Goal: Task Accomplishment & Management: Use online tool/utility

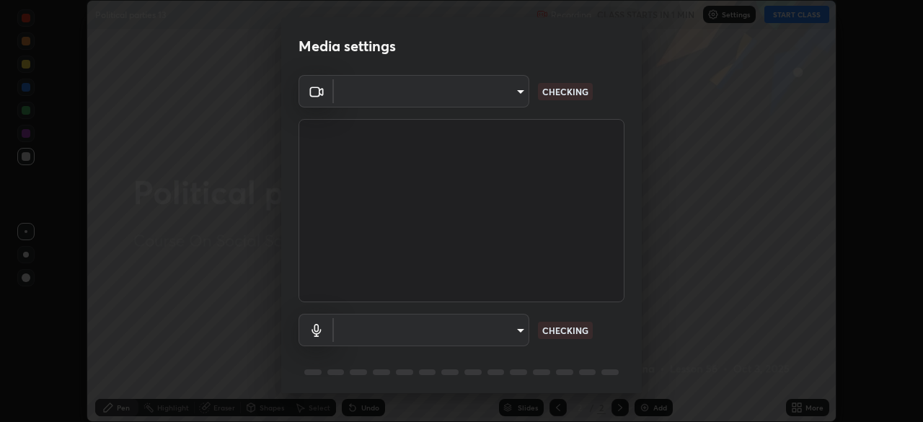
scroll to position [422, 923]
type input "8430282c75c9cf90d073dd2650c69e1562d55ee46f92edd4d0492a031e33ab74"
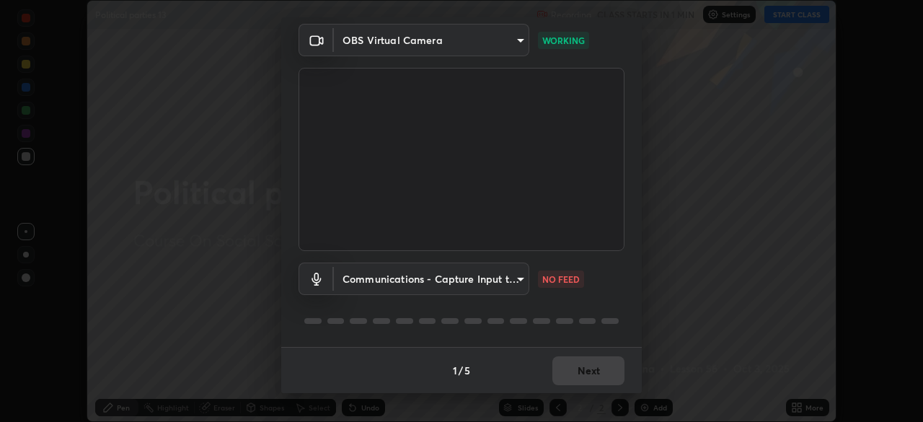
click at [513, 281] on body "Erase all Political parties 13 Recording CLASS STARTS IN 1 MIN Settings START C…" at bounding box center [461, 211] width 923 height 422
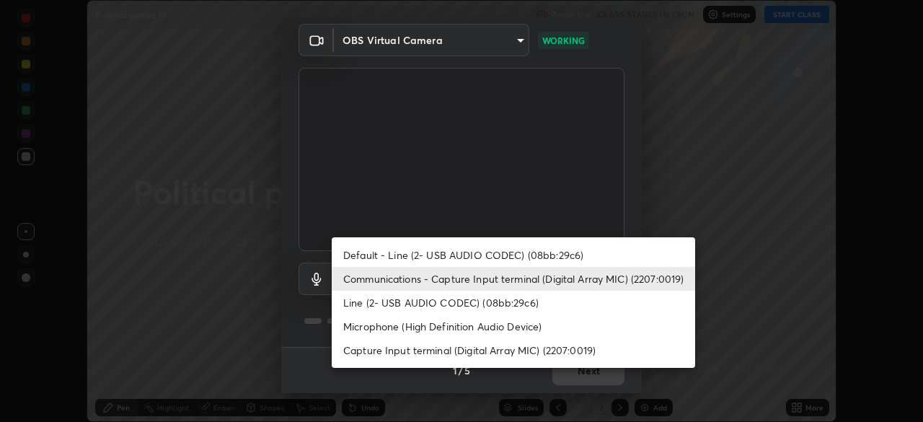
click at [461, 353] on li "Capture Input terminal (Digital Array MIC) (2207:0019)" at bounding box center [514, 350] width 364 height 24
type input "0769fd4901ff778075597a097d4785fed345c6d6b4d078c13a576dd7db28eabe"
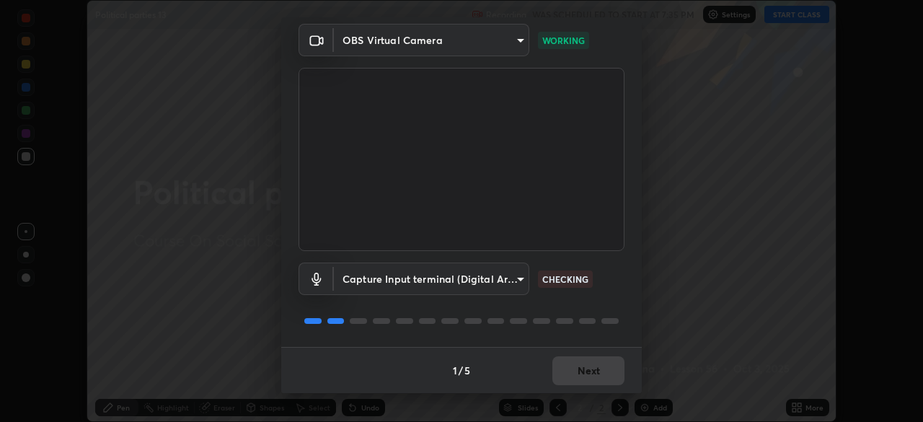
click at [700, 325] on div "Media settings OBS Virtual Camera 8430282c75c9cf90d073dd2650c69e1562d55ee46f92e…" at bounding box center [461, 211] width 923 height 422
click at [695, 321] on div "Media settings OBS Virtual Camera 8430282c75c9cf90d073dd2650c69e1562d55ee46f92e…" at bounding box center [461, 211] width 923 height 422
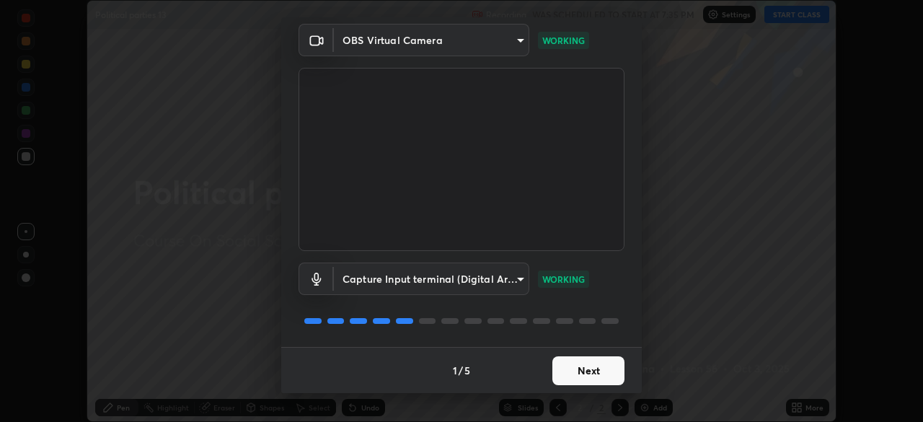
click at [587, 369] on button "Next" at bounding box center [589, 370] width 72 height 29
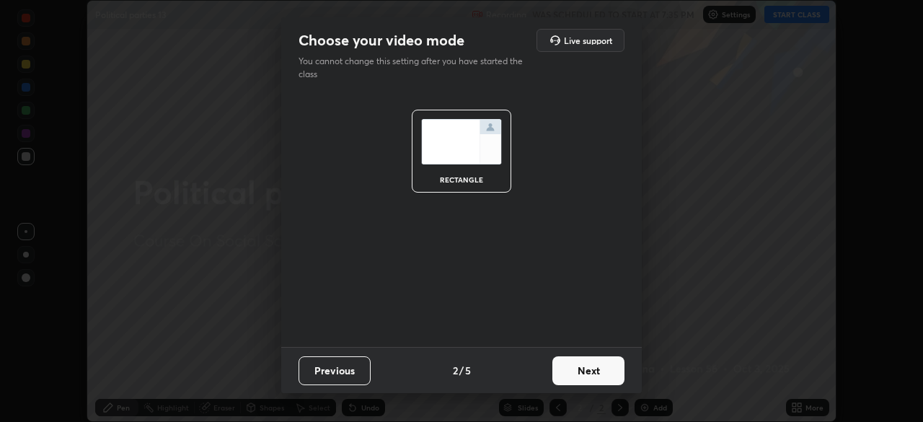
click at [587, 369] on button "Next" at bounding box center [589, 370] width 72 height 29
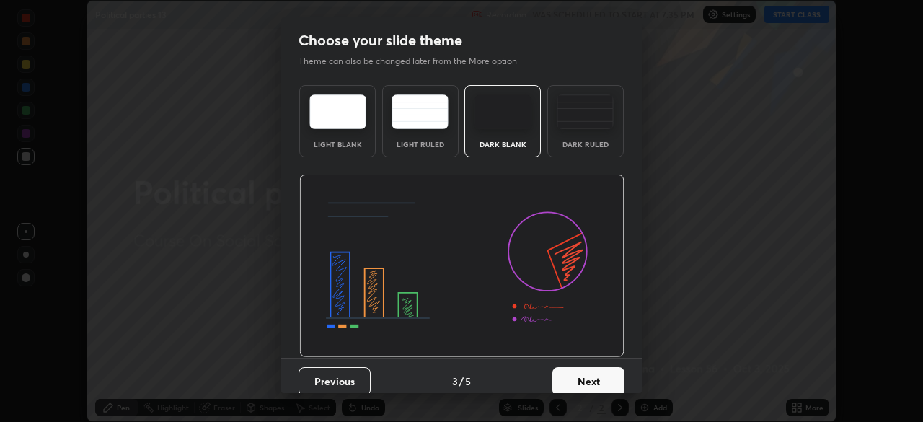
click at [589, 379] on button "Next" at bounding box center [589, 381] width 72 height 29
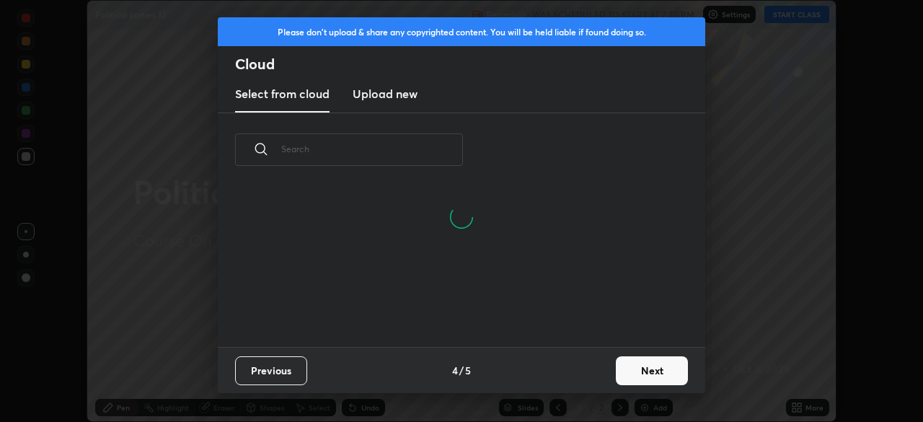
click at [638, 382] on button "Next" at bounding box center [652, 370] width 72 height 29
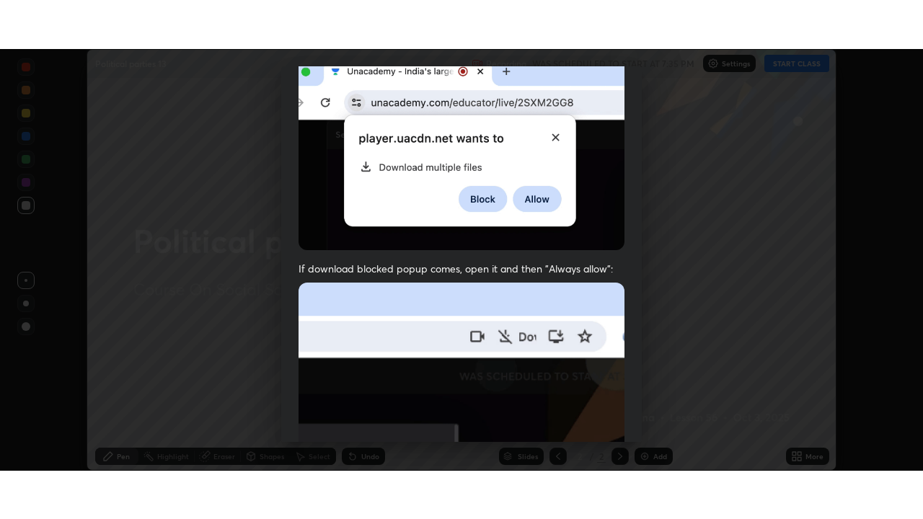
scroll to position [346, 0]
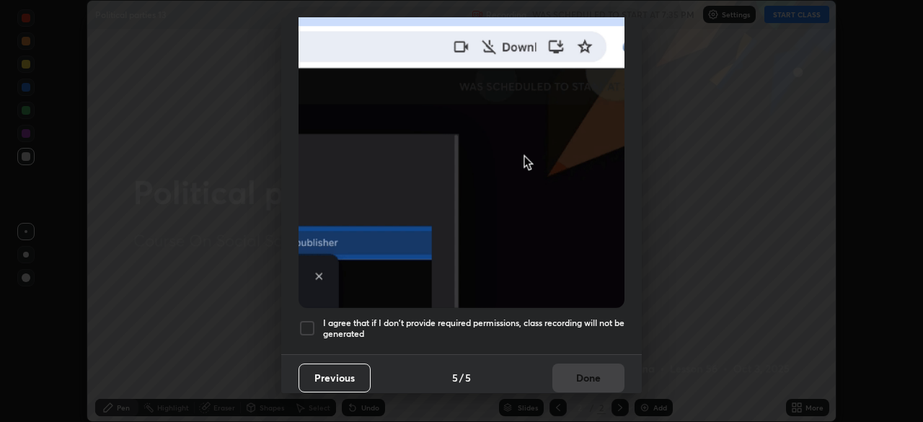
click at [311, 322] on div at bounding box center [307, 328] width 17 height 17
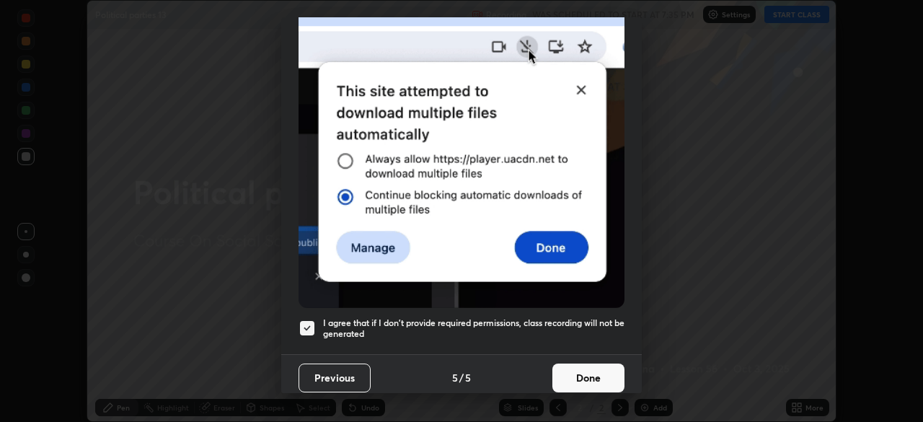
click at [567, 377] on button "Done" at bounding box center [589, 378] width 72 height 29
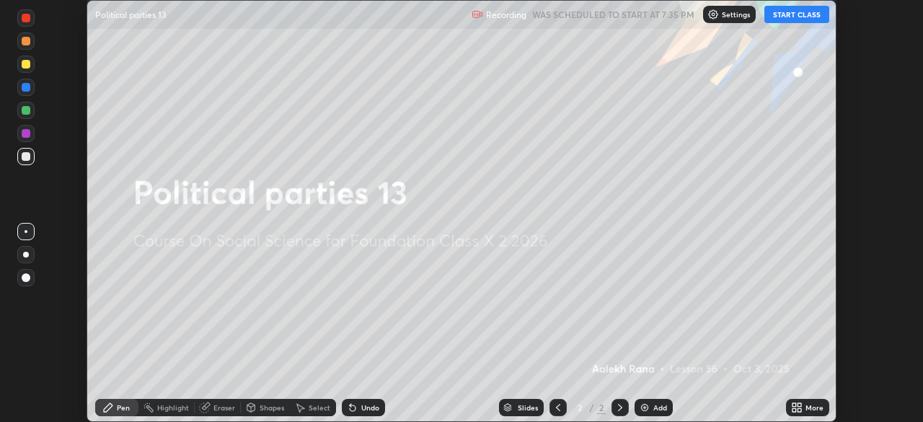
click at [782, 12] on button "START CLASS" at bounding box center [797, 14] width 65 height 17
click at [799, 410] on icon at bounding box center [800, 410] width 4 height 4
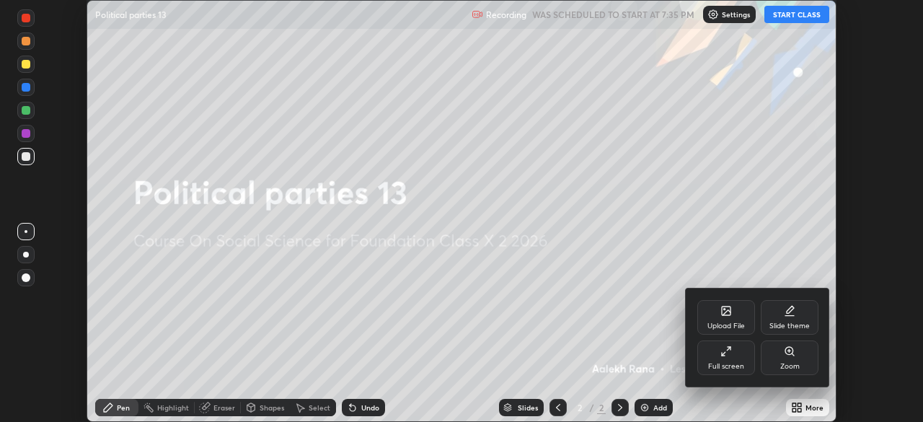
click at [719, 358] on div "Full screen" at bounding box center [727, 358] width 58 height 35
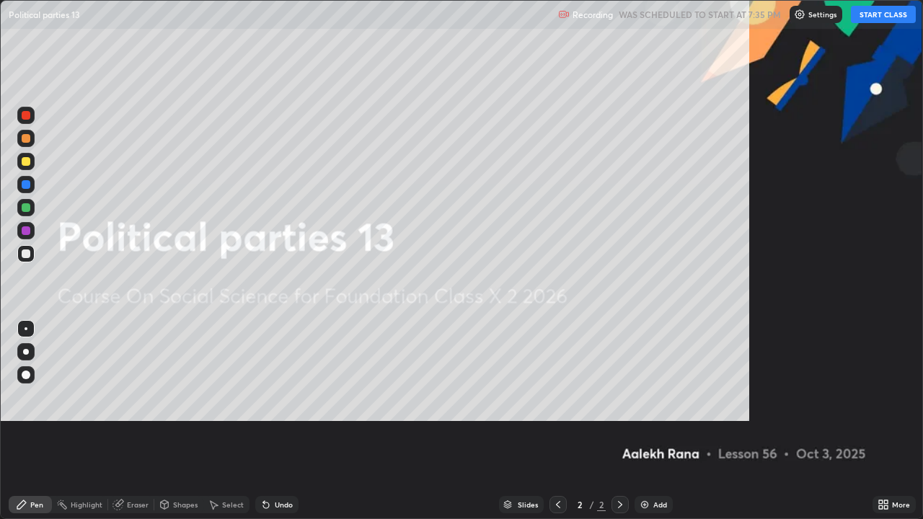
scroll to position [519, 923]
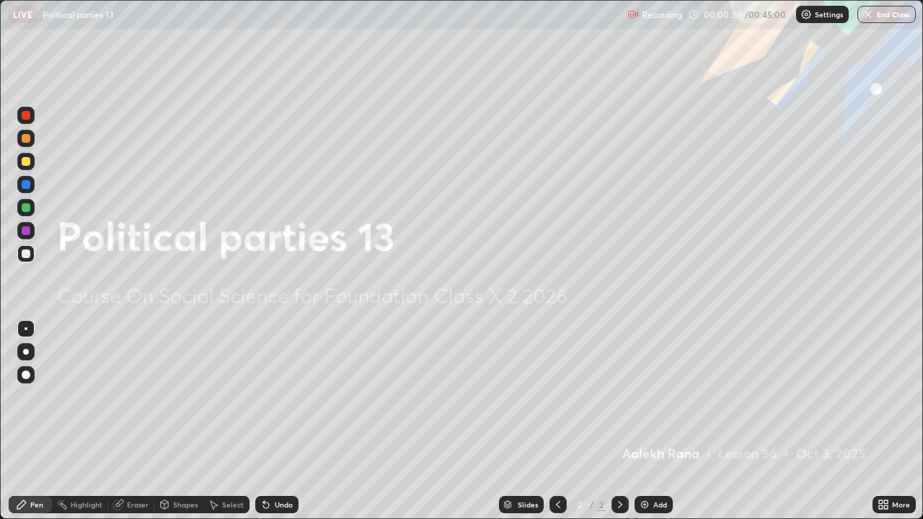
click at [119, 421] on icon at bounding box center [119, 503] width 8 height 7
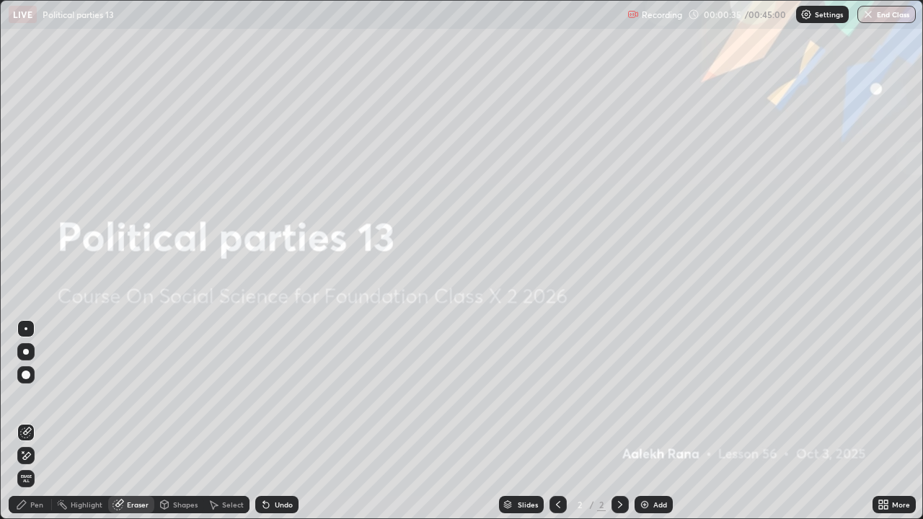
click at [229, 421] on div "Select" at bounding box center [226, 504] width 46 height 17
click at [278, 421] on div "Undo" at bounding box center [284, 504] width 18 height 7
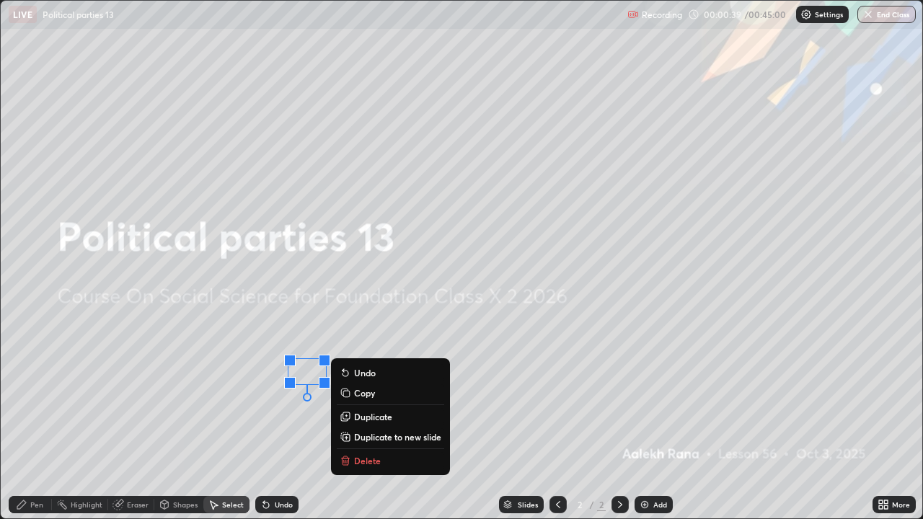
click at [362, 421] on button "Delete" at bounding box center [390, 460] width 107 height 17
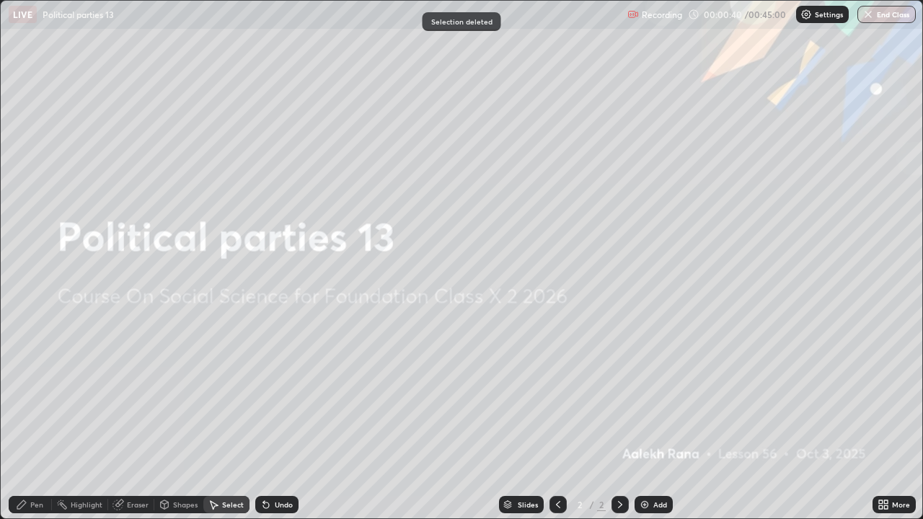
click at [40, 421] on div "Pen" at bounding box center [36, 504] width 13 height 7
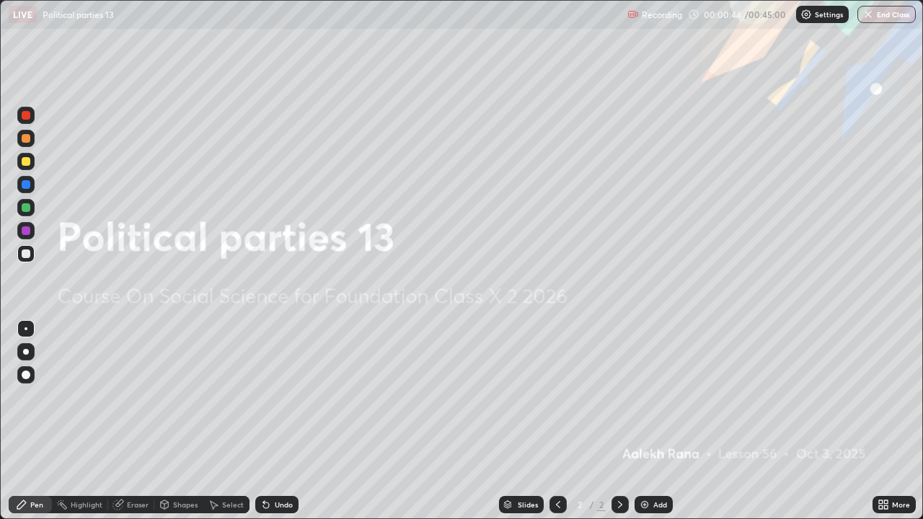
click at [29, 376] on div at bounding box center [26, 375] width 9 height 9
click at [650, 421] on div "Add" at bounding box center [654, 504] width 38 height 17
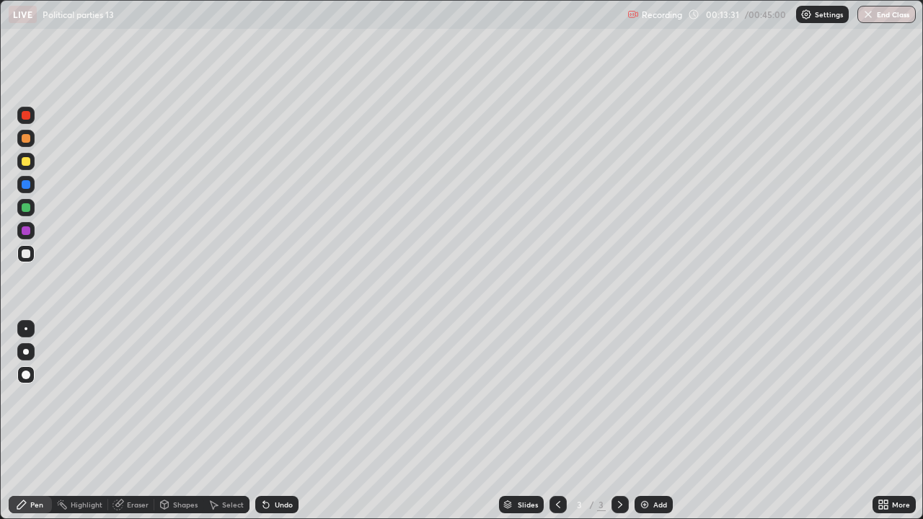
click at [882, 421] on icon at bounding box center [881, 508] width 4 height 4
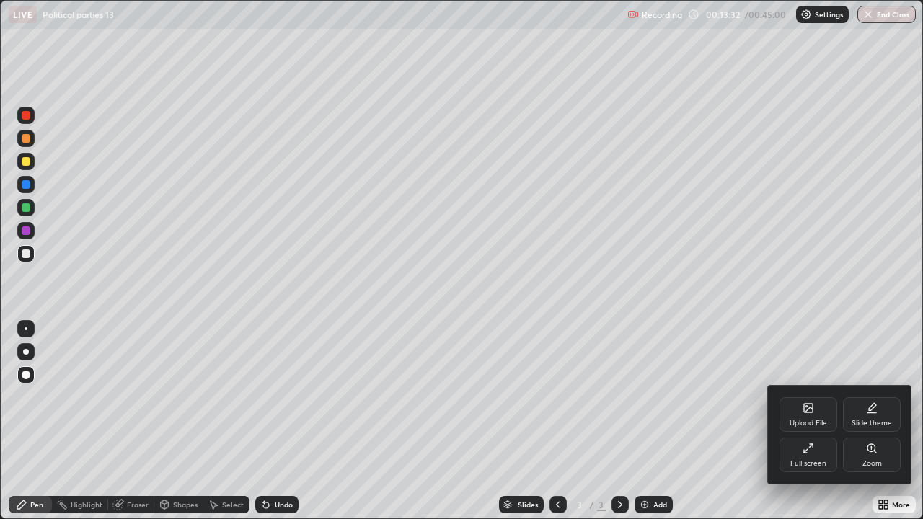
click at [794, 411] on div "Upload File" at bounding box center [809, 415] width 58 height 35
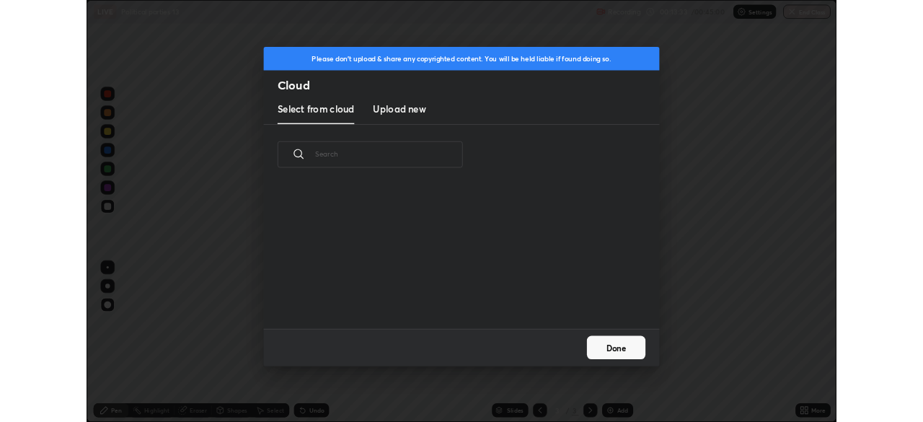
scroll to position [177, 463]
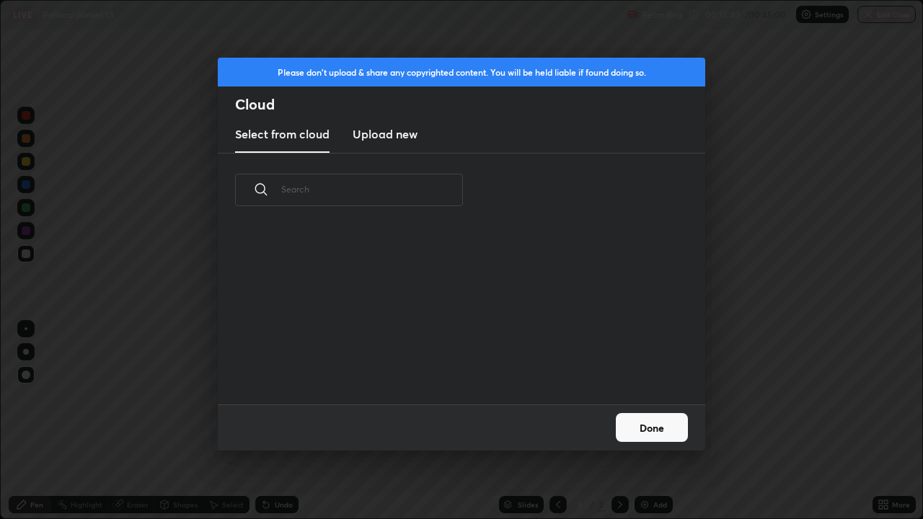
click at [395, 131] on h3 "Upload new" at bounding box center [385, 134] width 65 height 17
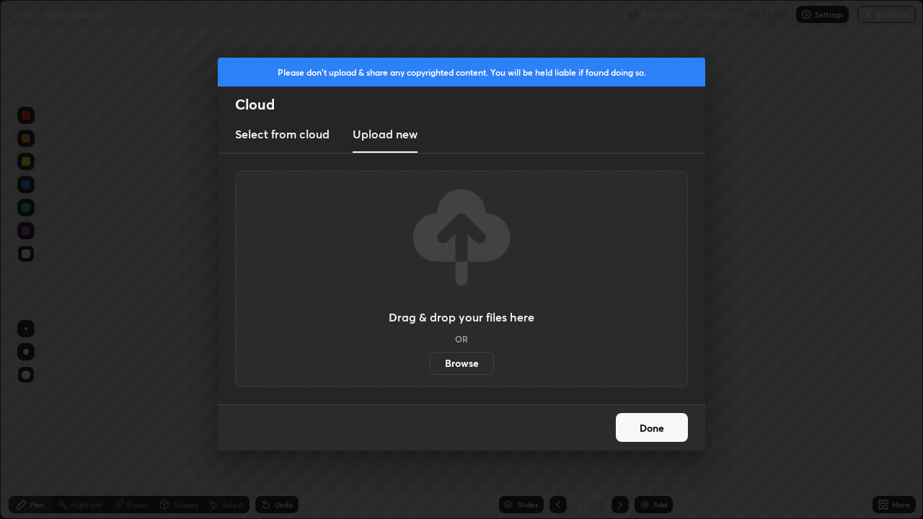
click at [447, 354] on label "Browse" at bounding box center [462, 363] width 64 height 23
click at [430, 354] on input "Browse" at bounding box center [430, 363] width 0 height 23
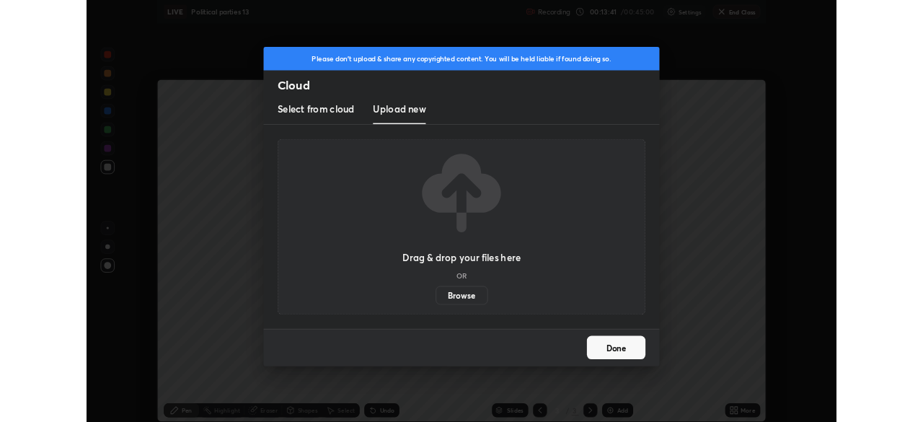
scroll to position [71724, 71223]
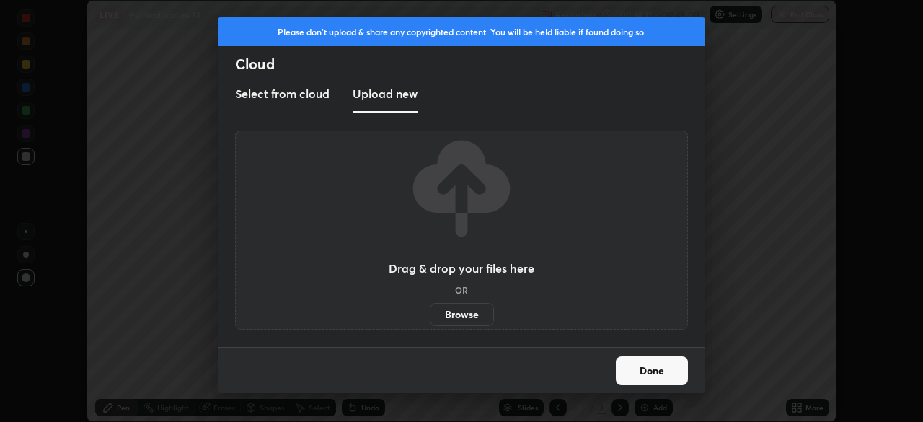
click at [646, 372] on button "Done" at bounding box center [652, 370] width 72 height 29
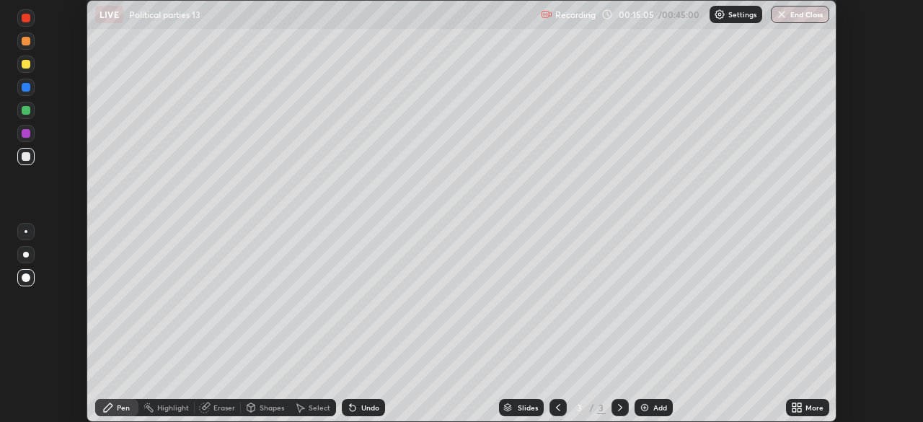
click at [799, 410] on icon at bounding box center [800, 410] width 4 height 4
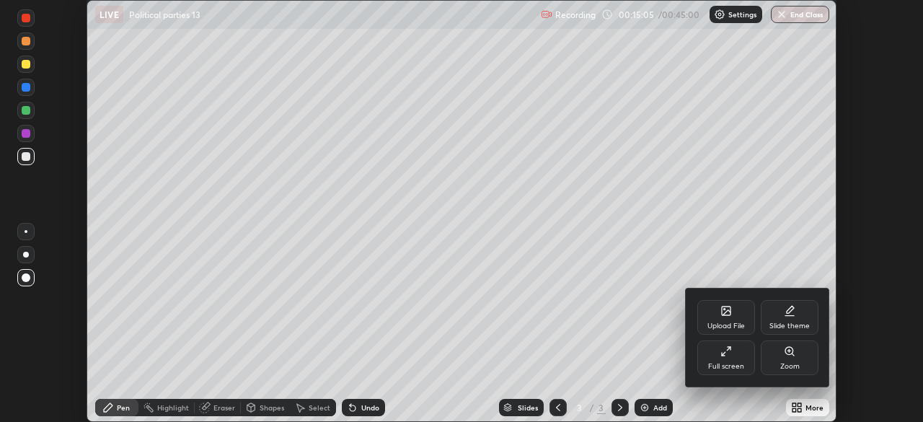
click at [738, 320] on div "Upload File" at bounding box center [727, 317] width 58 height 35
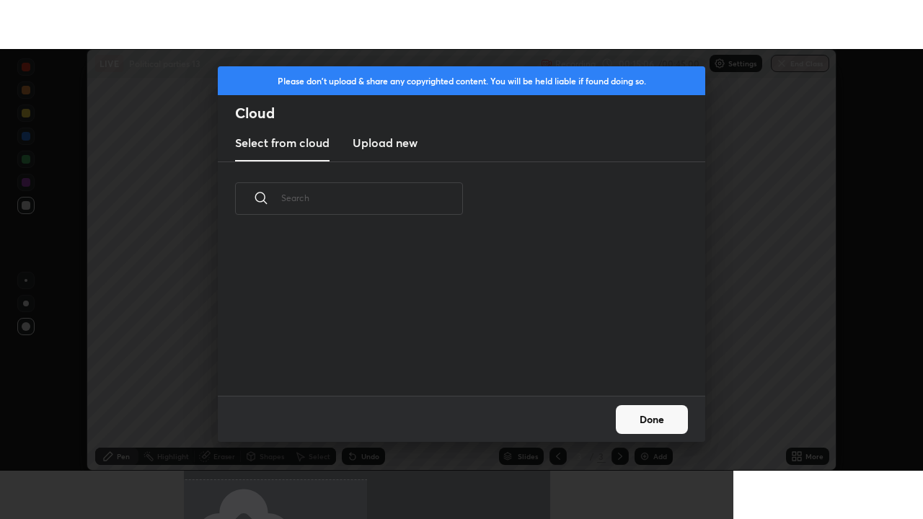
scroll to position [160, 463]
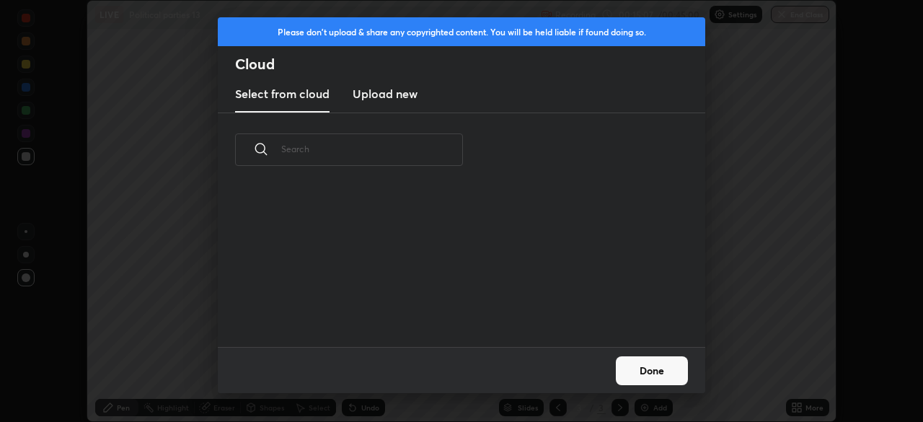
click at [393, 86] on h3 "Upload new" at bounding box center [385, 93] width 65 height 17
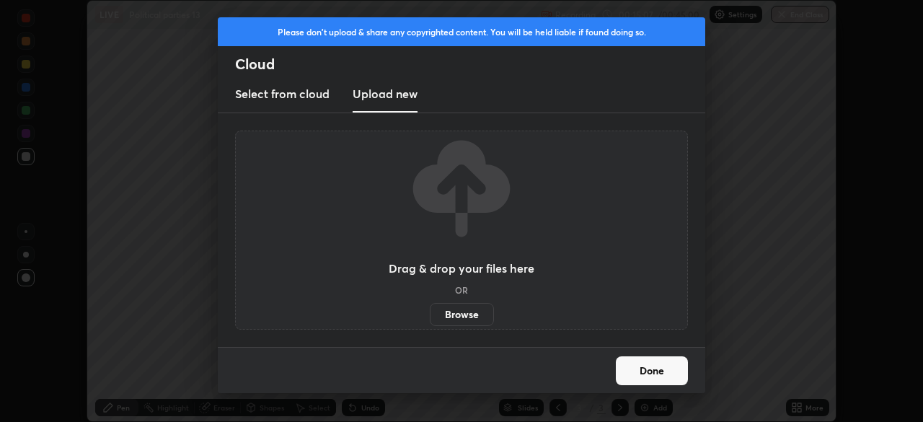
click at [465, 315] on label "Browse" at bounding box center [462, 314] width 64 height 23
click at [430, 315] on input "Browse" at bounding box center [430, 314] width 0 height 23
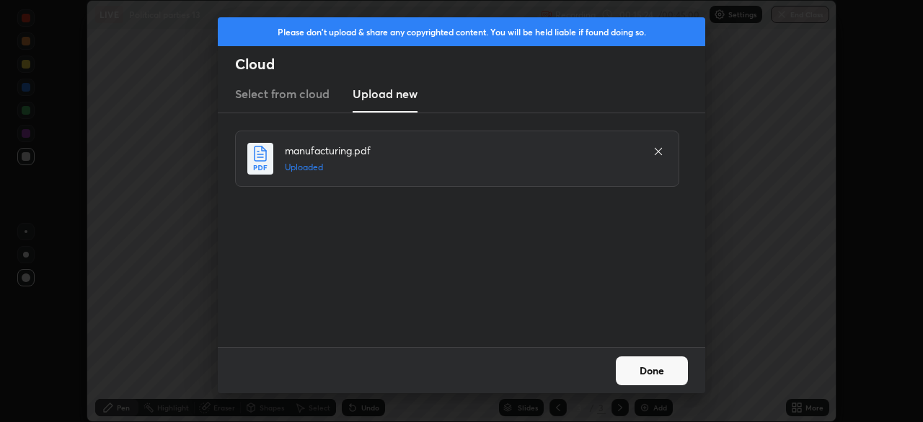
click at [664, 375] on button "Done" at bounding box center [652, 370] width 72 height 29
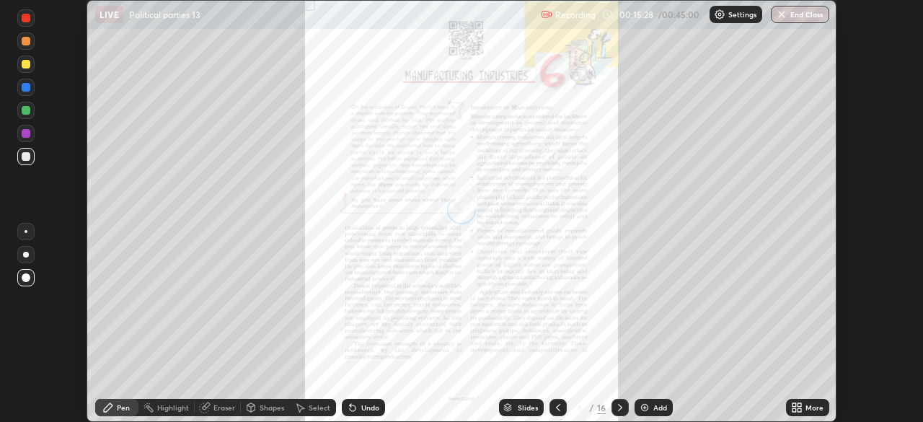
click at [800, 408] on icon at bounding box center [800, 410] width 4 height 4
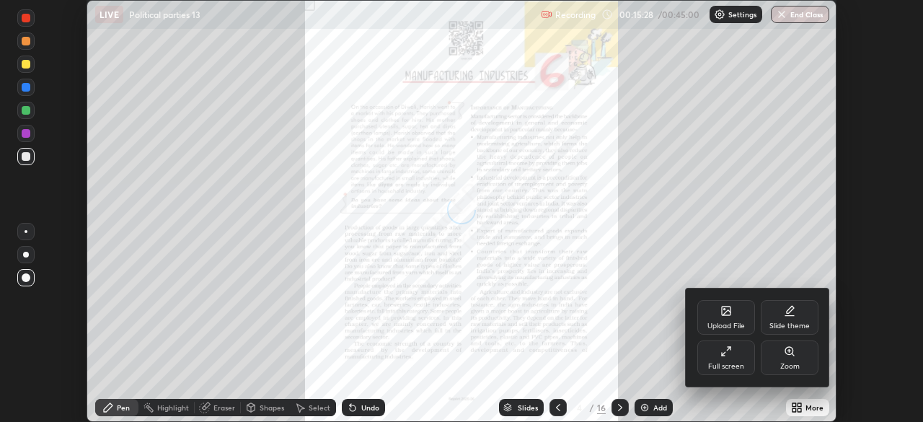
click at [735, 359] on div "Full screen" at bounding box center [727, 358] width 58 height 35
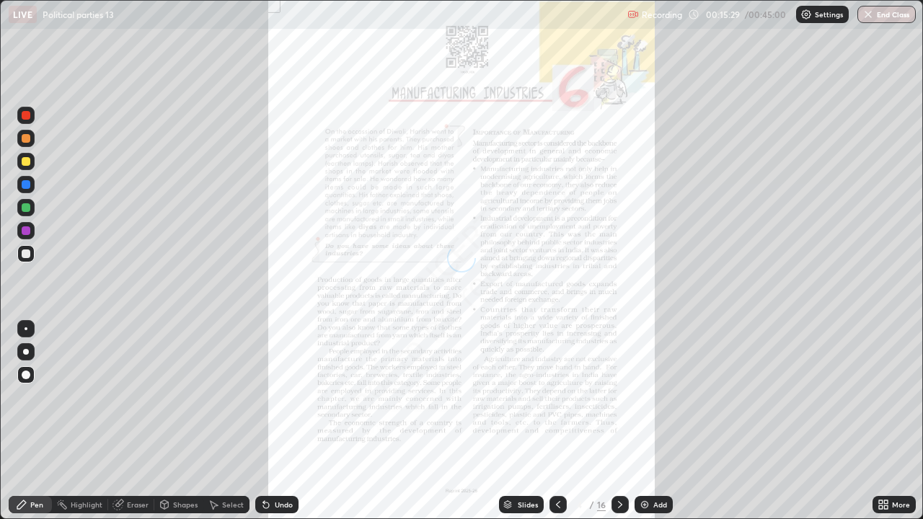
scroll to position [519, 923]
click at [881, 421] on icon at bounding box center [881, 503] width 4 height 4
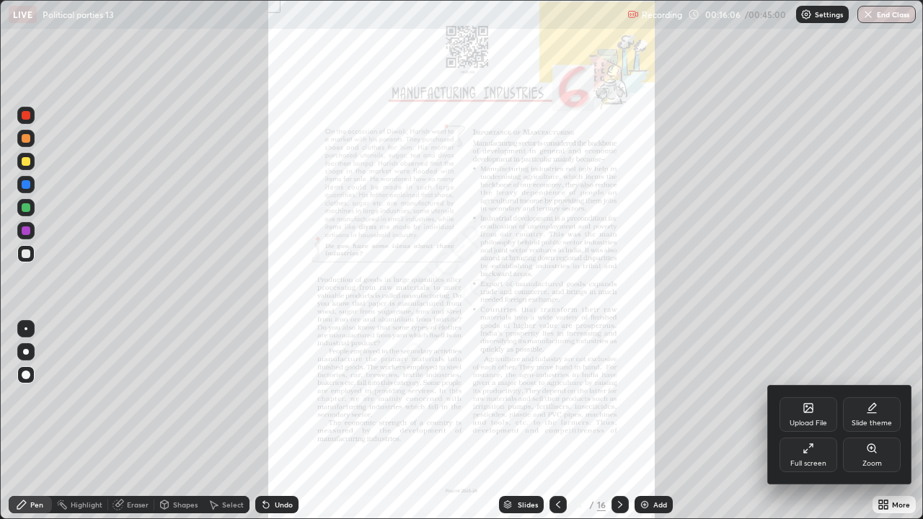
click at [866, 421] on div "Zoom" at bounding box center [872, 455] width 58 height 35
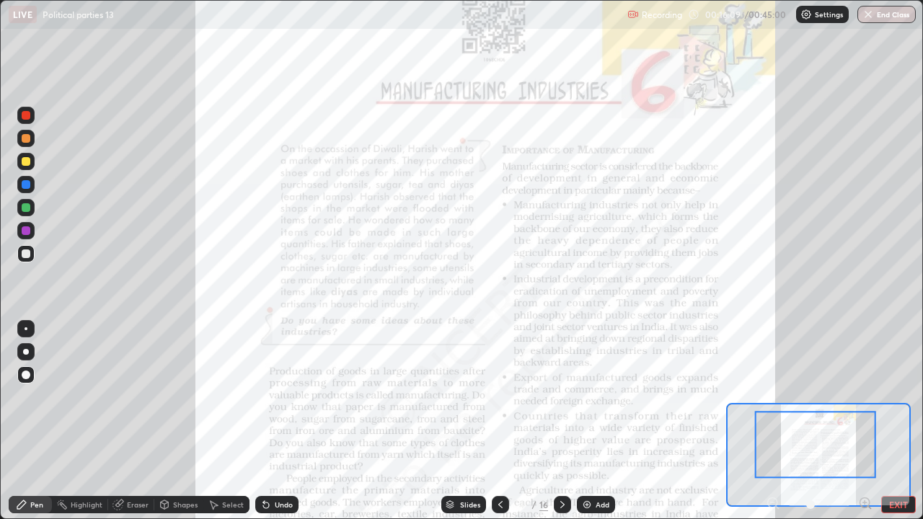
click at [25, 114] on div at bounding box center [26, 115] width 9 height 9
click at [87, 421] on div "Highlight" at bounding box center [87, 504] width 32 height 7
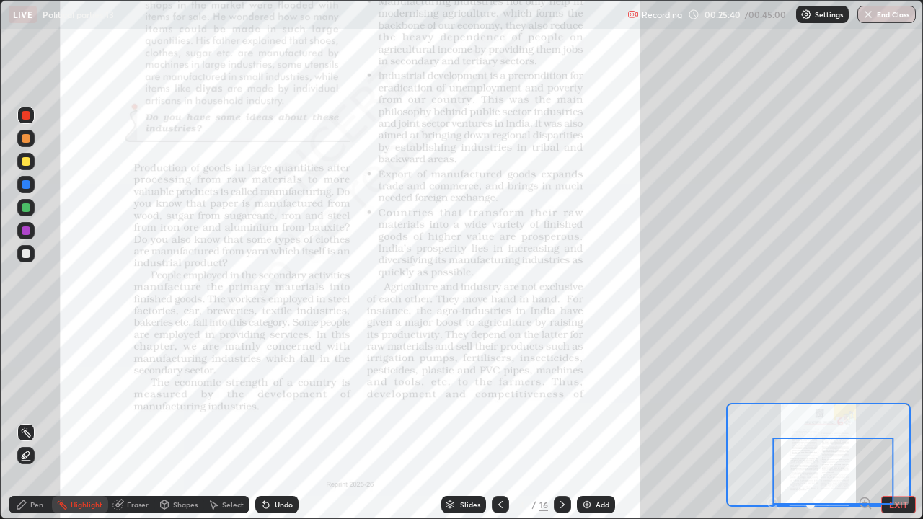
click at [560, 421] on icon at bounding box center [563, 505] width 12 height 12
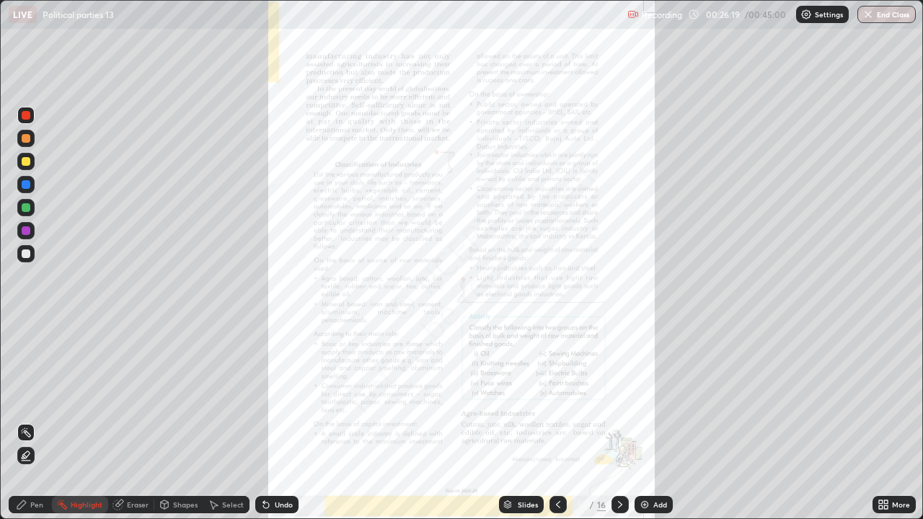
click at [891, 421] on div "More" at bounding box center [894, 504] width 43 height 17
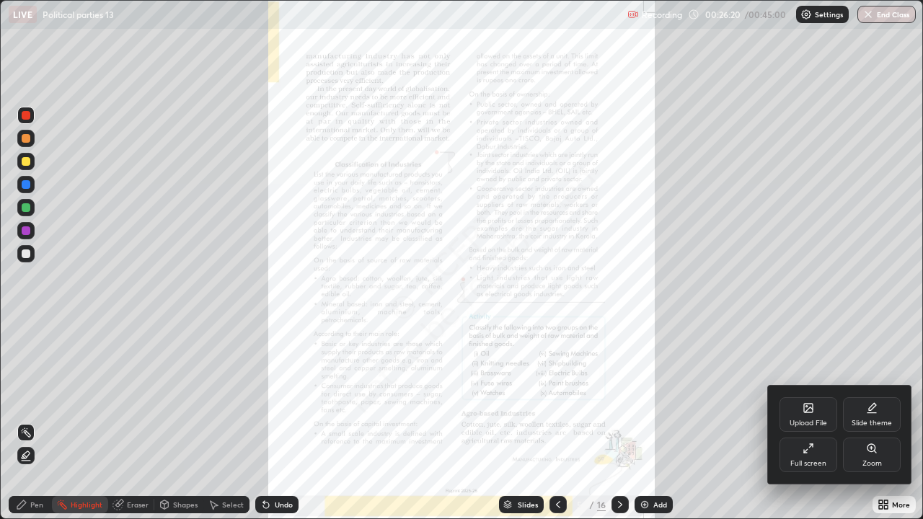
click at [869, 421] on div "Zoom" at bounding box center [872, 455] width 58 height 35
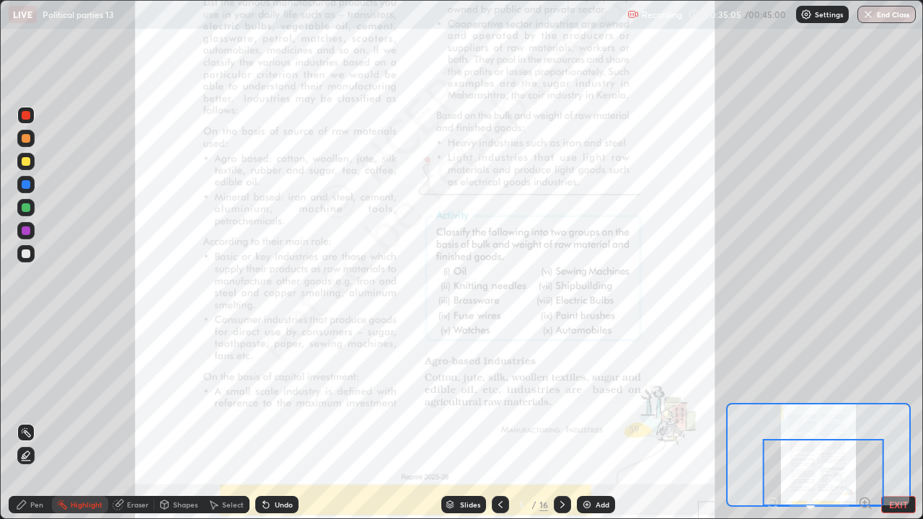
click at [565, 421] on icon at bounding box center [563, 505] width 12 height 12
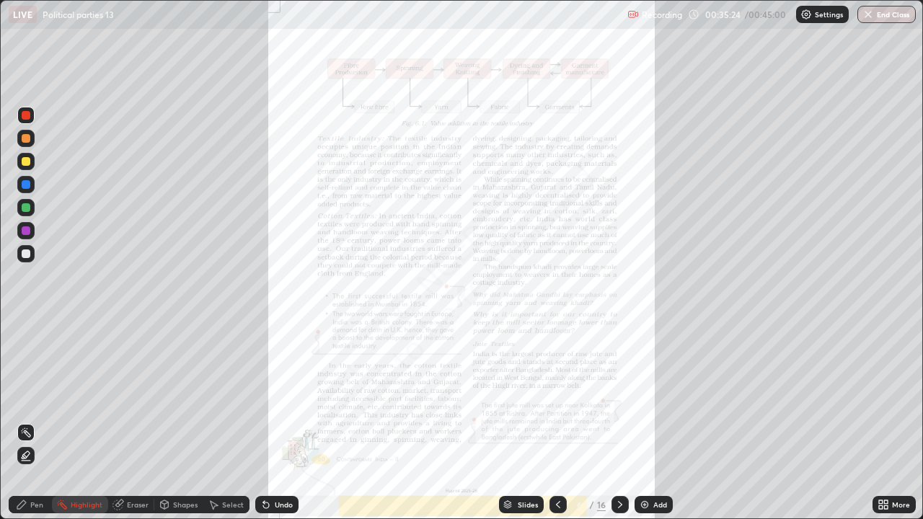
click at [557, 421] on icon at bounding box center [559, 505] width 12 height 12
click at [613, 421] on div at bounding box center [620, 504] width 17 height 17
click at [886, 421] on icon at bounding box center [887, 503] width 4 height 4
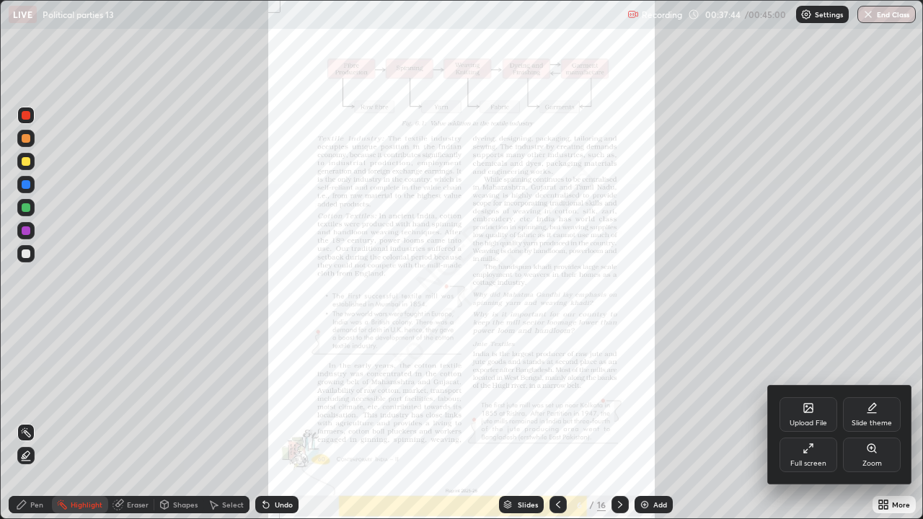
click at [865, 421] on div "Zoom" at bounding box center [872, 455] width 58 height 35
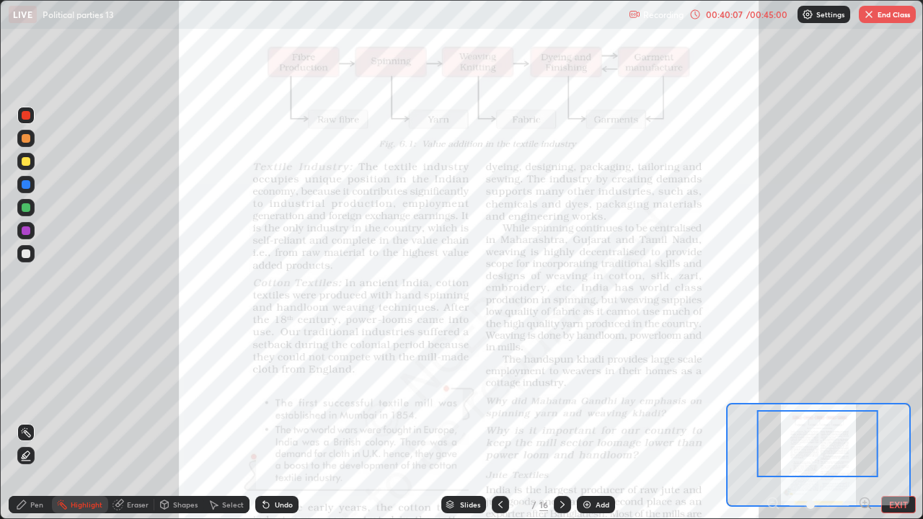
click at [884, 15] on button "End Class" at bounding box center [887, 14] width 57 height 17
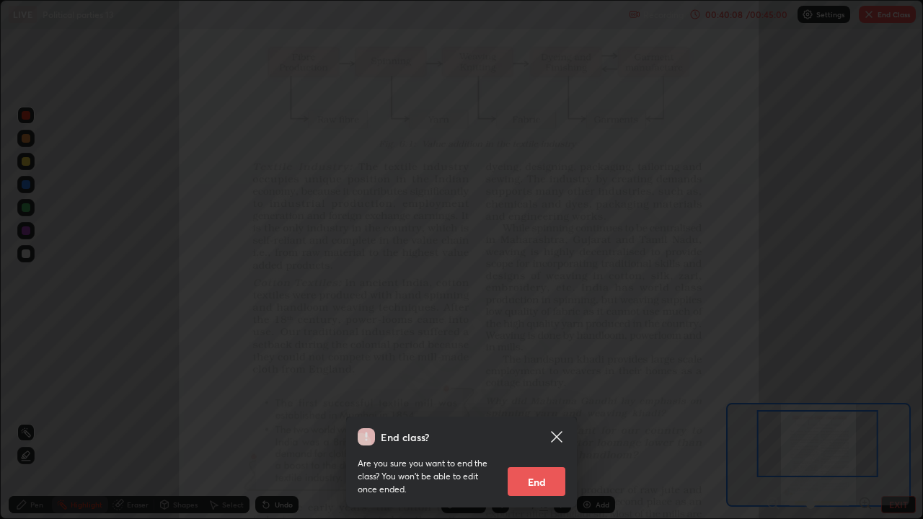
click at [522, 421] on button "End" at bounding box center [537, 482] width 58 height 29
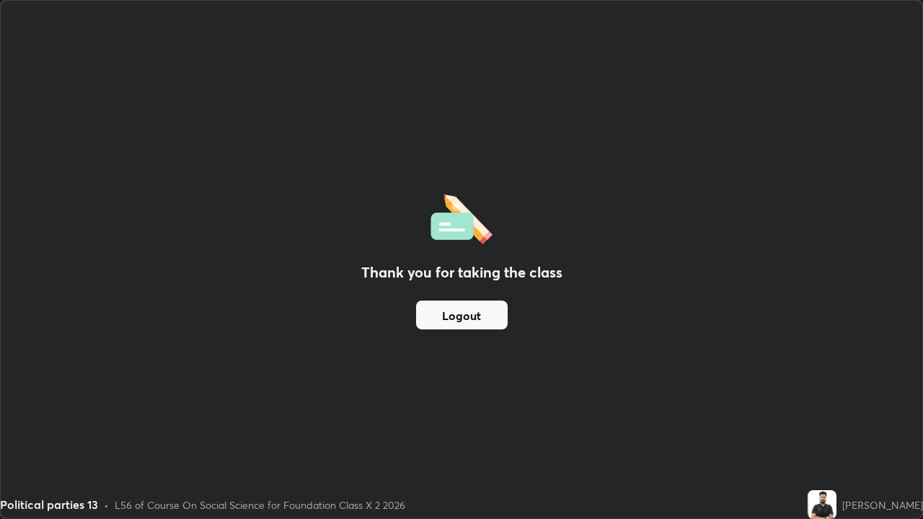
click at [483, 322] on button "Logout" at bounding box center [462, 315] width 92 height 29
